Goal: Transaction & Acquisition: Purchase product/service

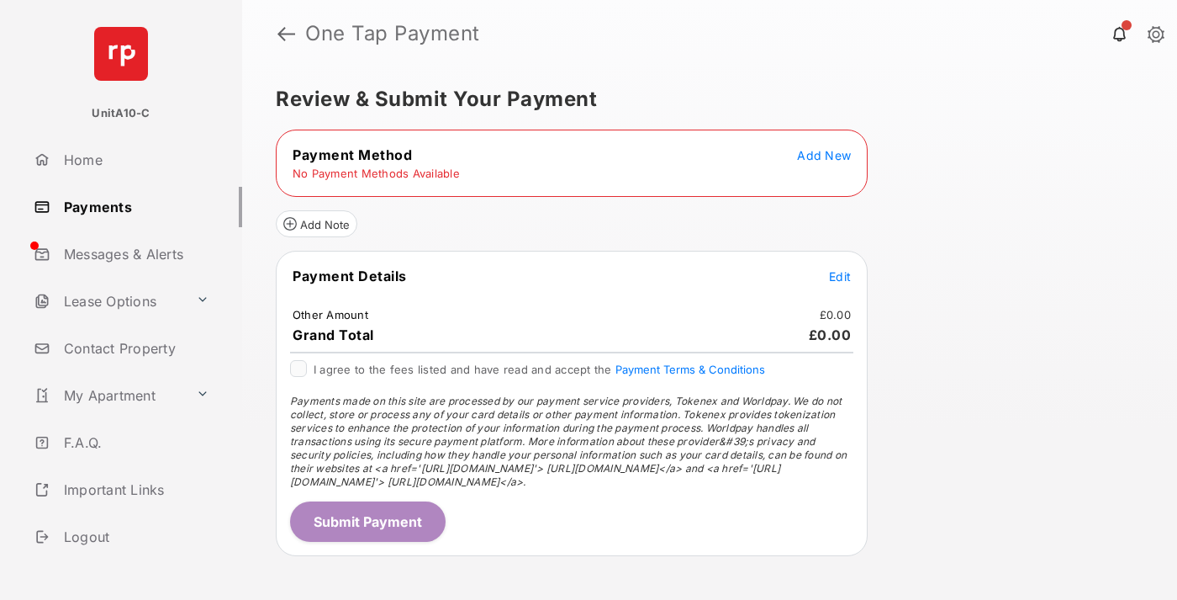
click at [824, 155] on span "Add New" at bounding box center [824, 155] width 54 height 14
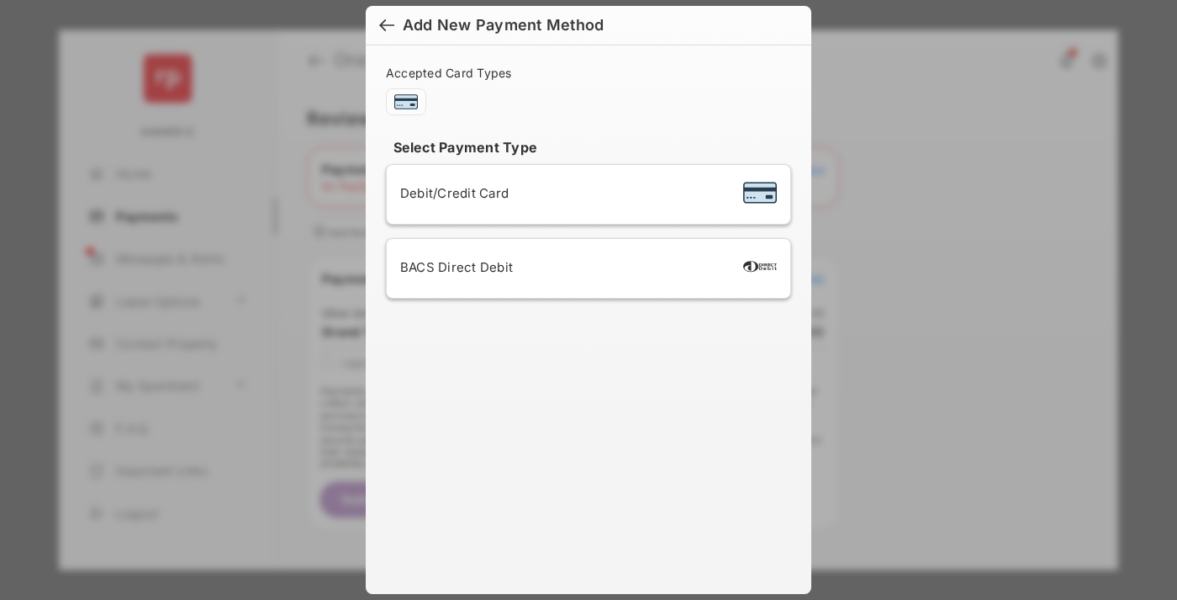
click at [450, 193] on span "Debit/Credit Card" at bounding box center [454, 193] width 108 height 16
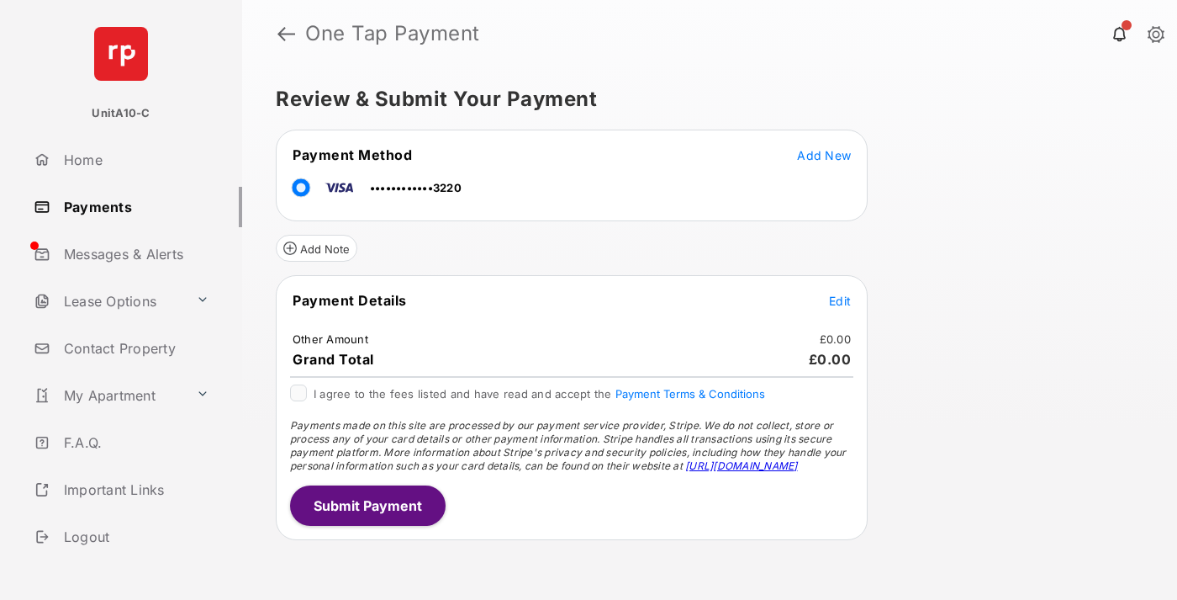
click at [840, 300] on span "Edit" at bounding box center [840, 300] width 22 height 14
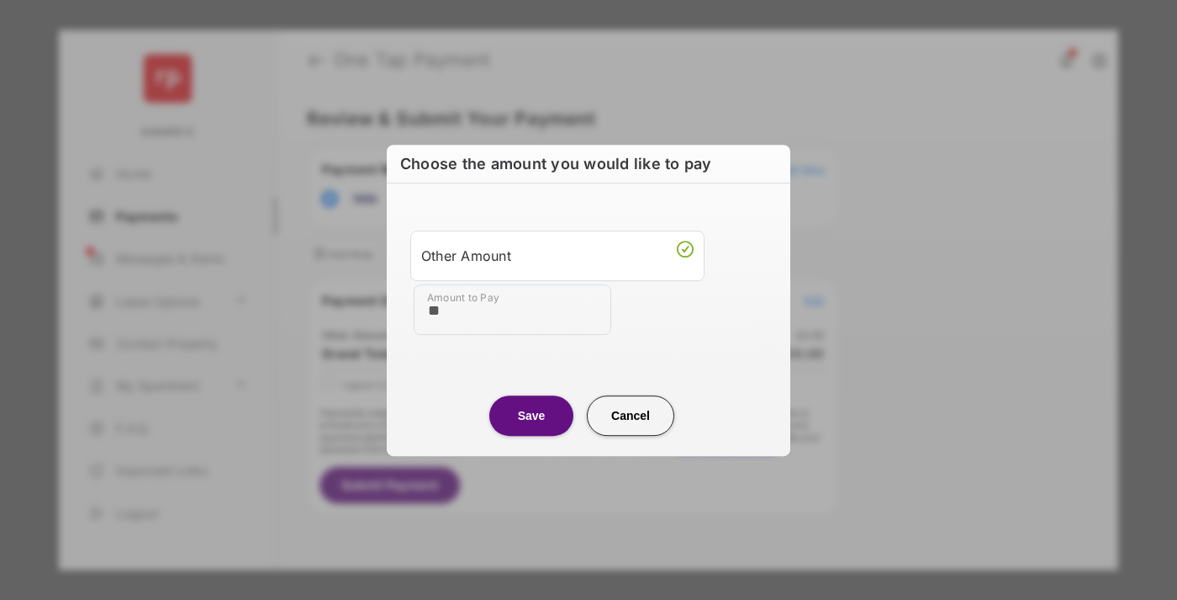
type input "**"
click at [531, 415] on button "Save" at bounding box center [531, 415] width 84 height 40
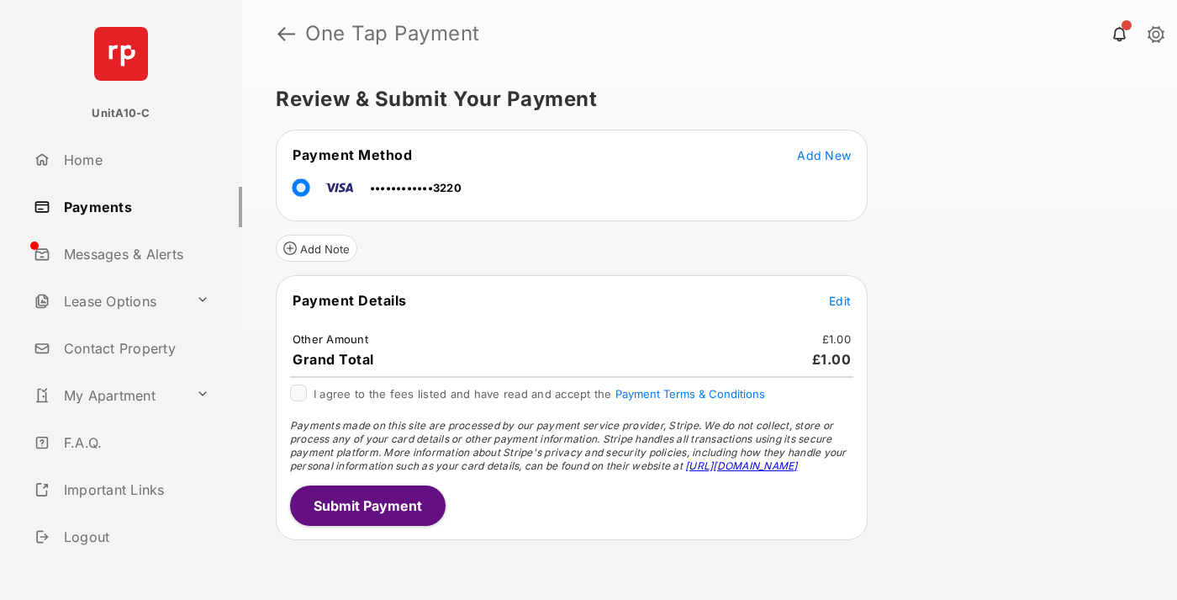
click at [367, 504] on button "Submit Payment" at bounding box center [368, 505] width 156 height 40
